Goal: Task Accomplishment & Management: Use online tool/utility

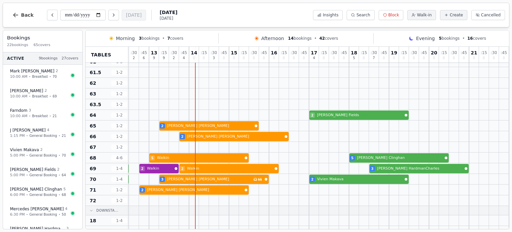
scroll to position [173, 104]
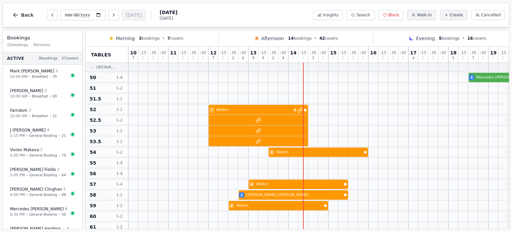
scroll to position [0, 104]
